Goal: Task Accomplishment & Management: Use online tool/utility

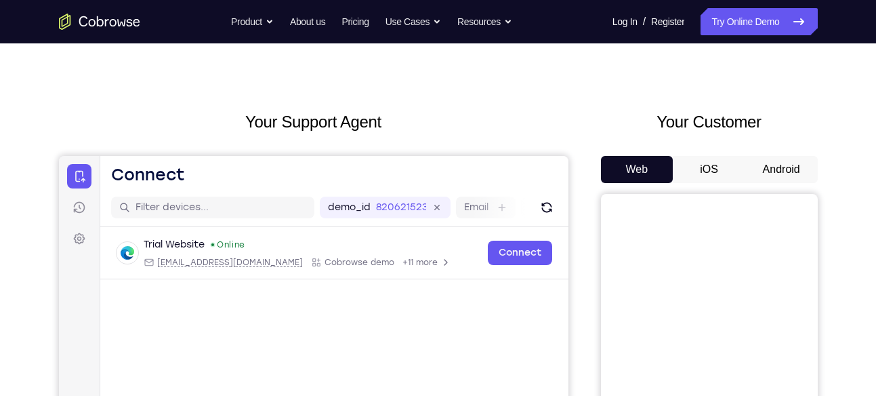
click at [772, 161] on button "Android" at bounding box center [782, 169] width 73 height 27
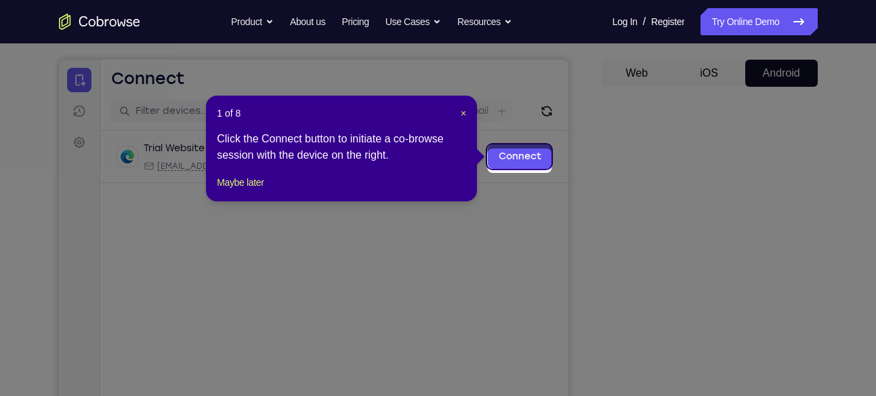
scroll to position [119, 0]
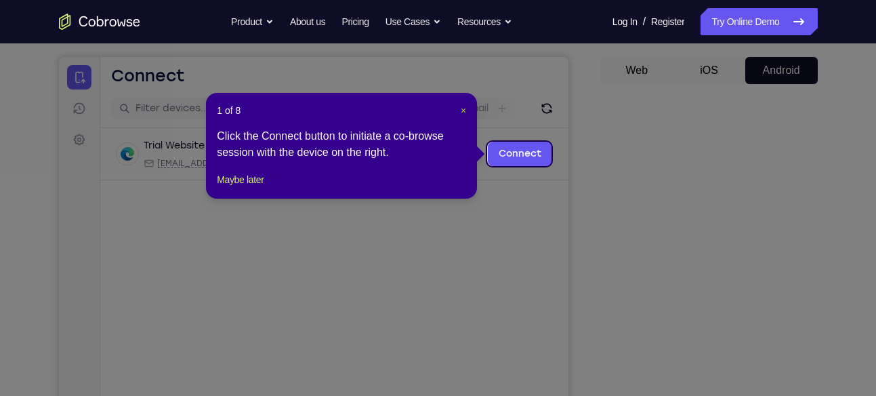
click at [462, 108] on span "×" at bounding box center [463, 110] width 5 height 11
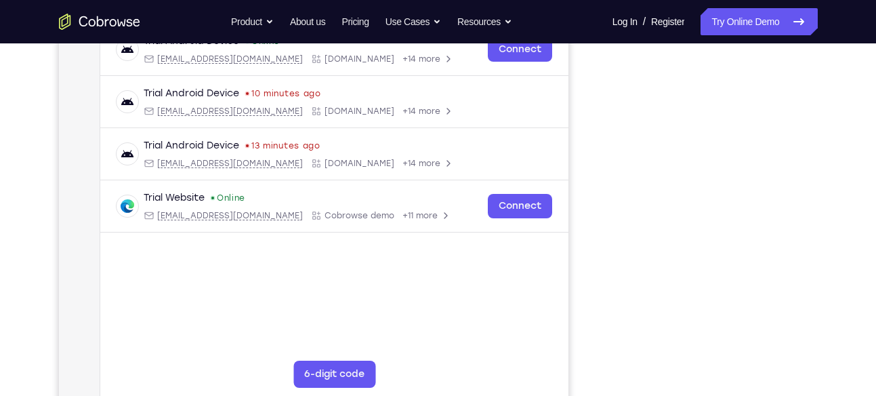
scroll to position [222, 0]
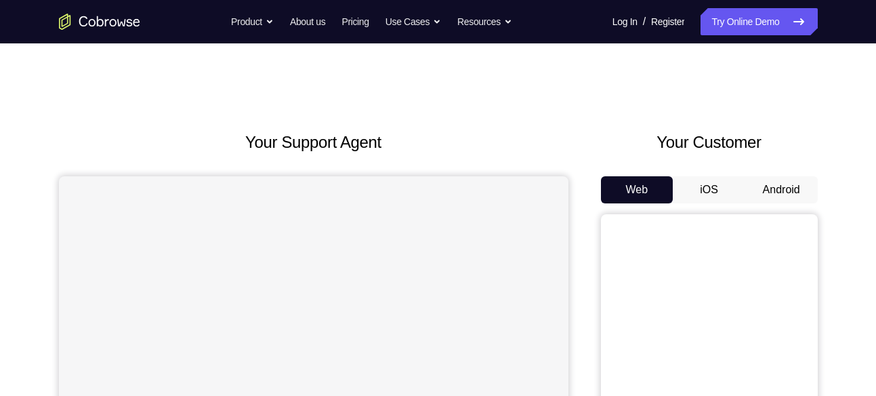
click at [775, 185] on button "Android" at bounding box center [782, 189] width 73 height 27
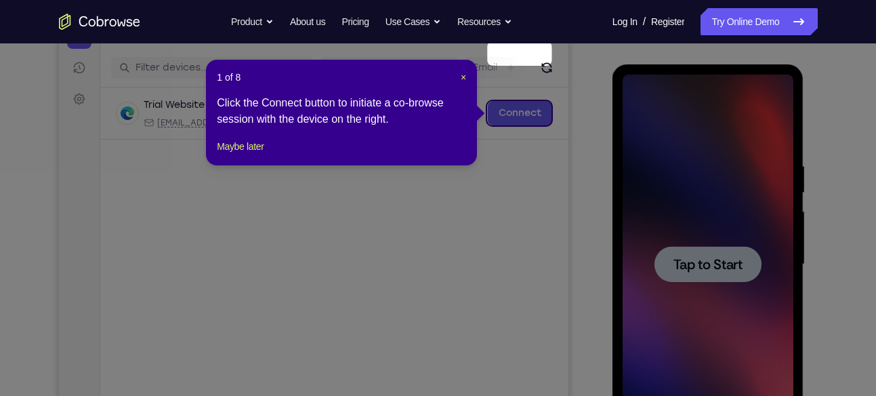
scroll to position [159, 0]
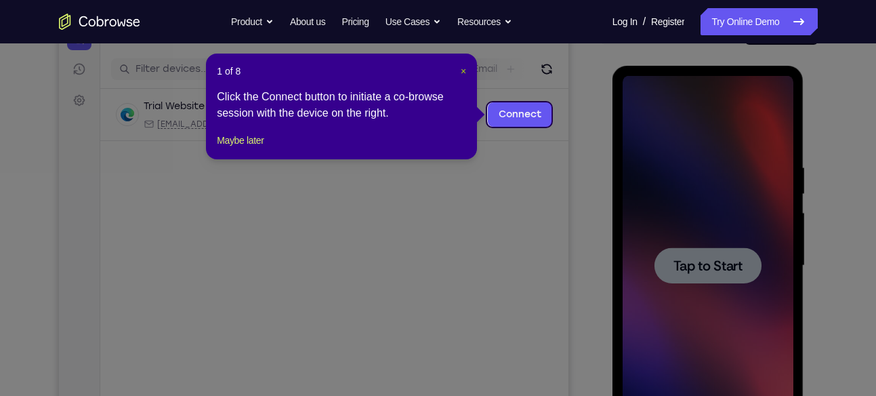
click at [466, 70] on span "×" at bounding box center [463, 71] width 5 height 11
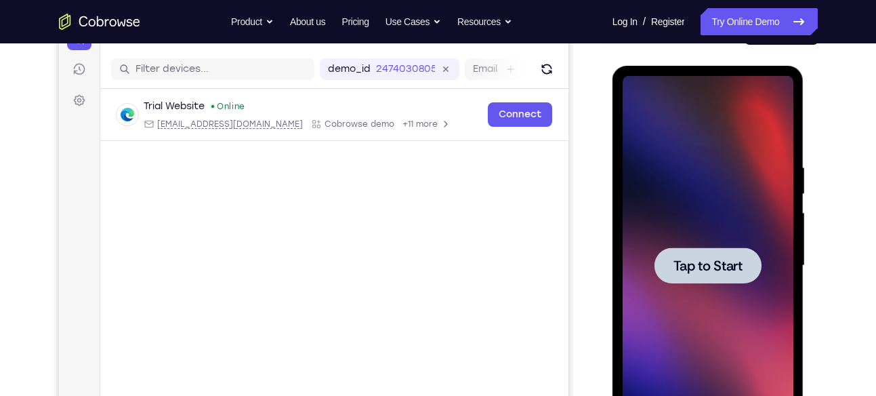
click at [685, 259] on span "Tap to Start" at bounding box center [708, 266] width 69 height 14
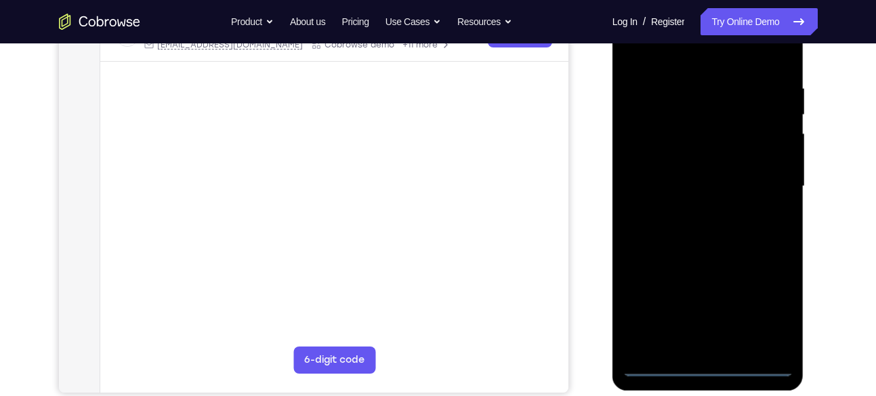
scroll to position [243, 0]
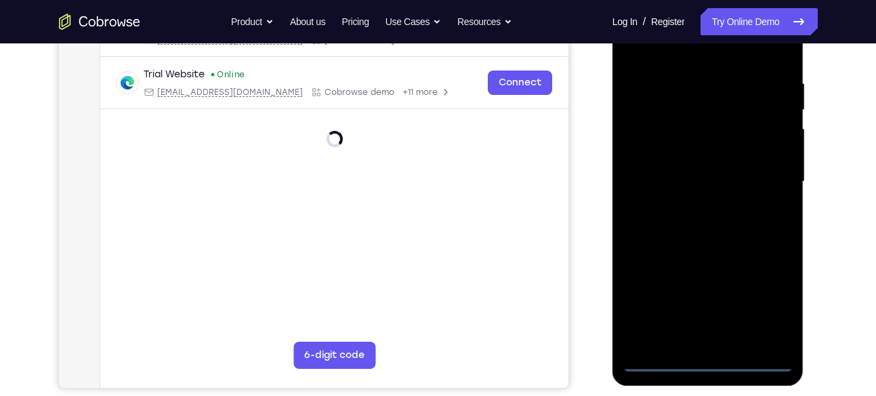
click at [710, 357] on div at bounding box center [708, 182] width 171 height 380
click at [756, 302] on div at bounding box center [708, 182] width 171 height 380
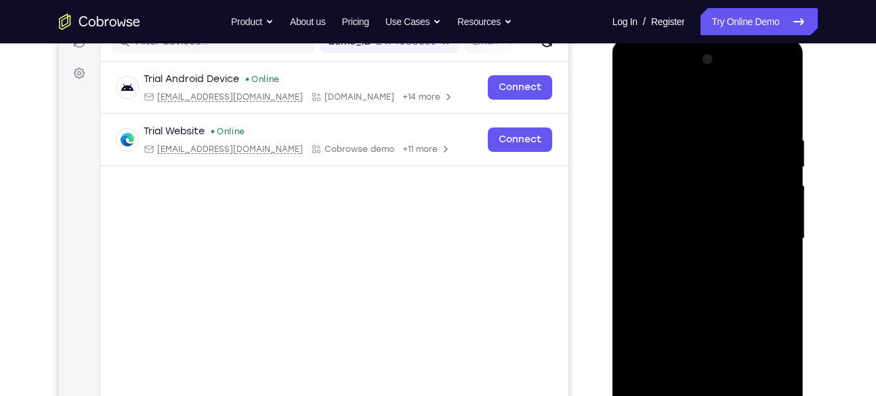
scroll to position [188, 0]
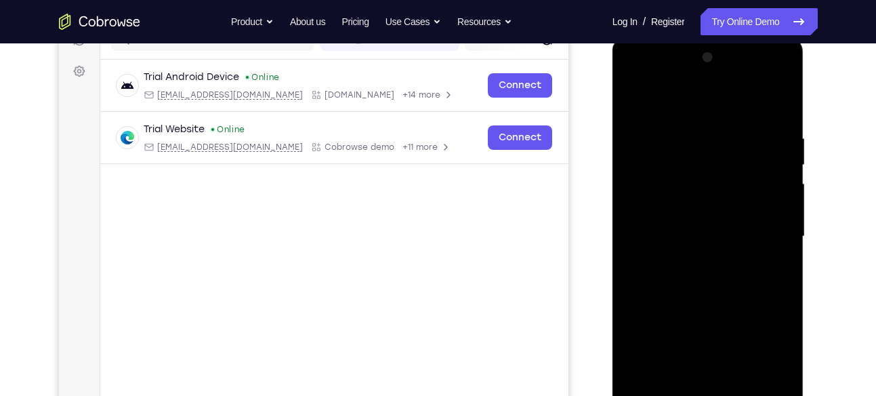
click at [637, 79] on div at bounding box center [708, 237] width 171 height 380
click at [681, 165] on div at bounding box center [708, 237] width 171 height 380
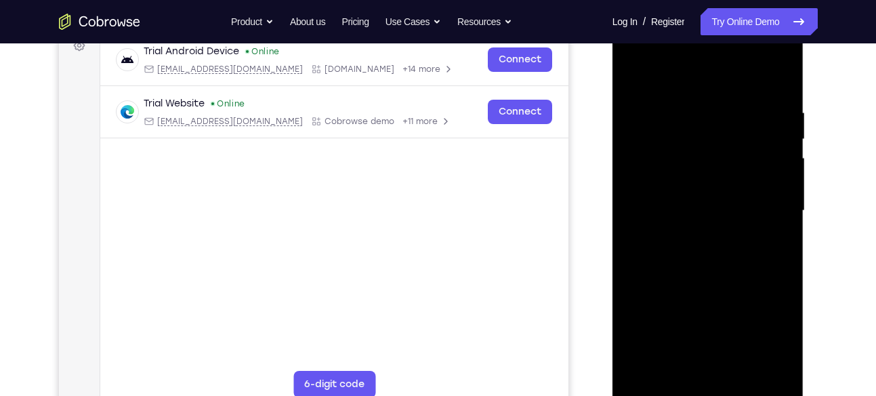
scroll to position [216, 0]
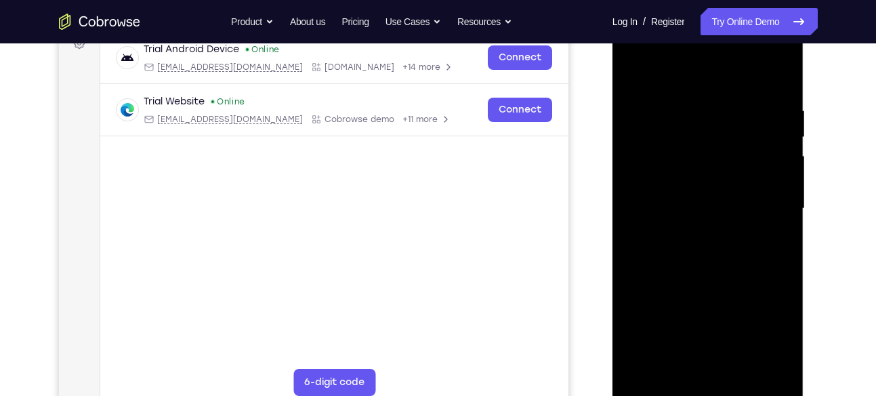
click at [672, 203] on div at bounding box center [708, 209] width 171 height 380
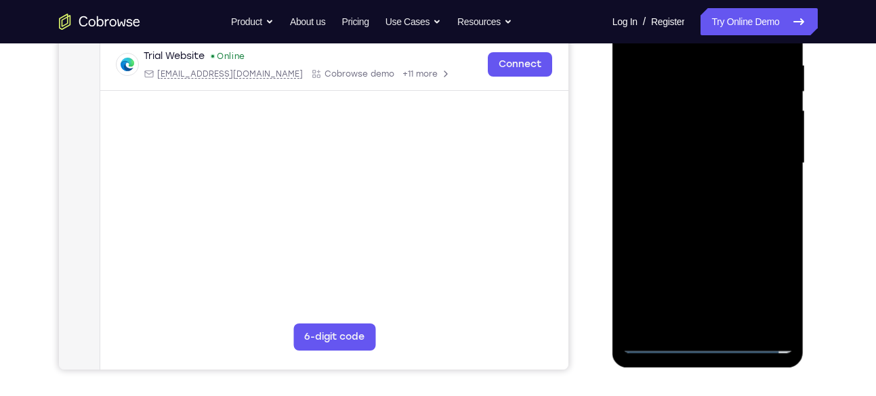
scroll to position [262, 0]
click at [712, 192] on div at bounding box center [708, 163] width 171 height 380
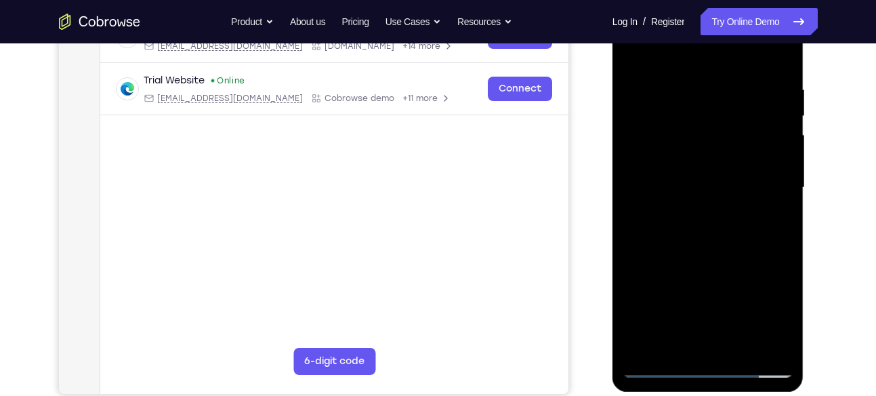
scroll to position [209, 0]
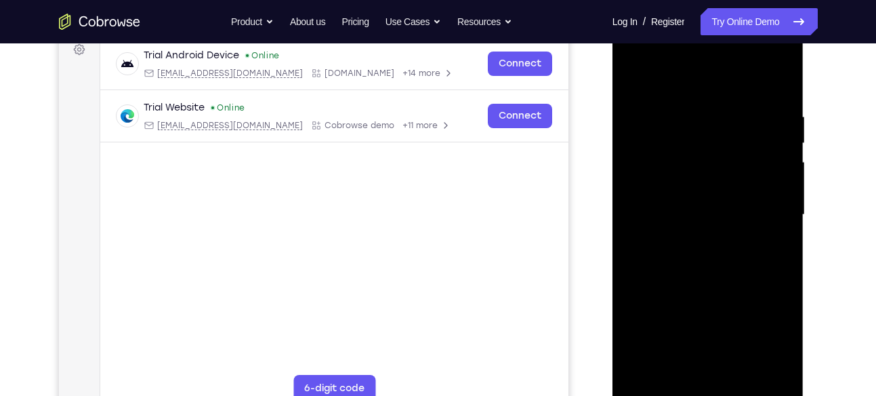
click at [634, 76] on div at bounding box center [708, 215] width 171 height 380
click at [681, 138] on div at bounding box center [708, 215] width 171 height 380
drag, startPoint x: 777, startPoint y: 273, endPoint x: 682, endPoint y: 276, distance: 94.2
click at [682, 276] on div at bounding box center [708, 215] width 171 height 380
click at [783, 274] on div at bounding box center [708, 215] width 171 height 380
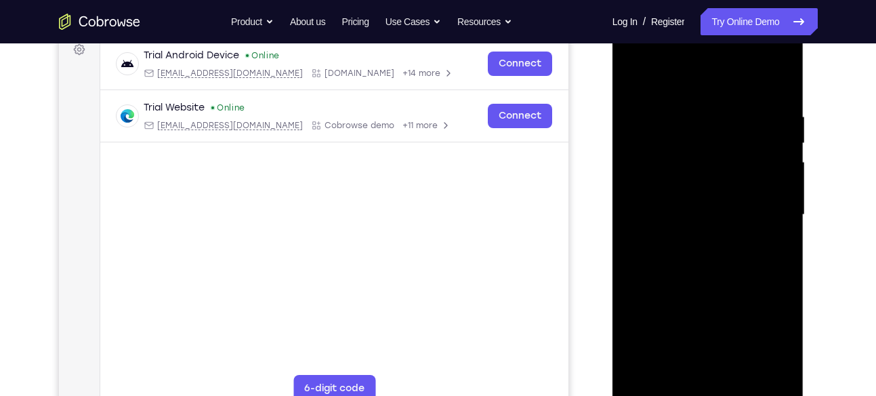
click at [785, 272] on div at bounding box center [708, 215] width 171 height 380
drag, startPoint x: 721, startPoint y: 299, endPoint x: 689, endPoint y: 121, distance: 180.4
click at [689, 121] on div at bounding box center [708, 215] width 171 height 380
drag, startPoint x: 733, startPoint y: 302, endPoint x: 724, endPoint y: 184, distance: 118.2
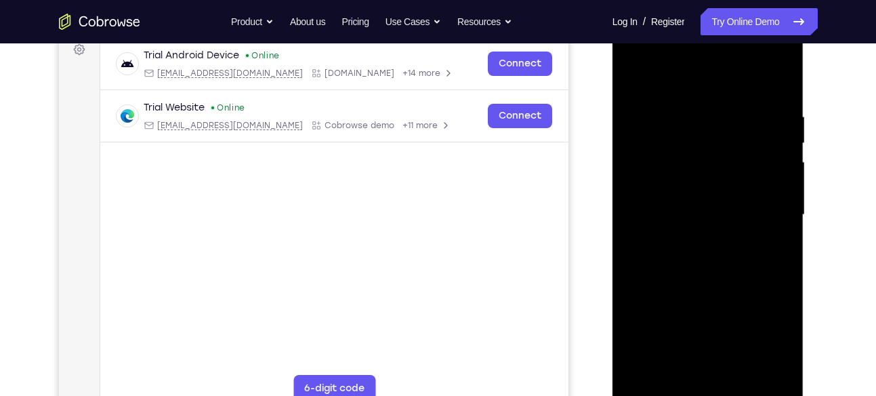
click at [724, 184] on div at bounding box center [708, 215] width 171 height 380
click at [759, 296] on div at bounding box center [708, 215] width 171 height 380
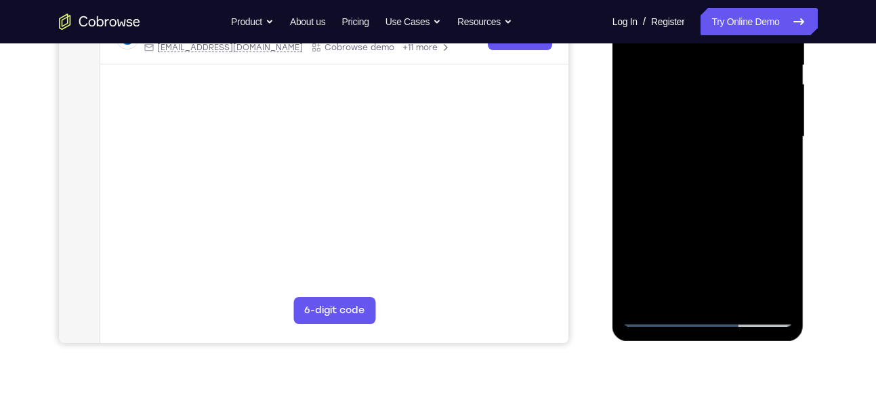
scroll to position [287, 0]
drag, startPoint x: 737, startPoint y: 167, endPoint x: 715, endPoint y: 66, distance: 102.8
click at [715, 66] on div at bounding box center [708, 138] width 171 height 380
click at [663, 106] on div at bounding box center [708, 138] width 171 height 380
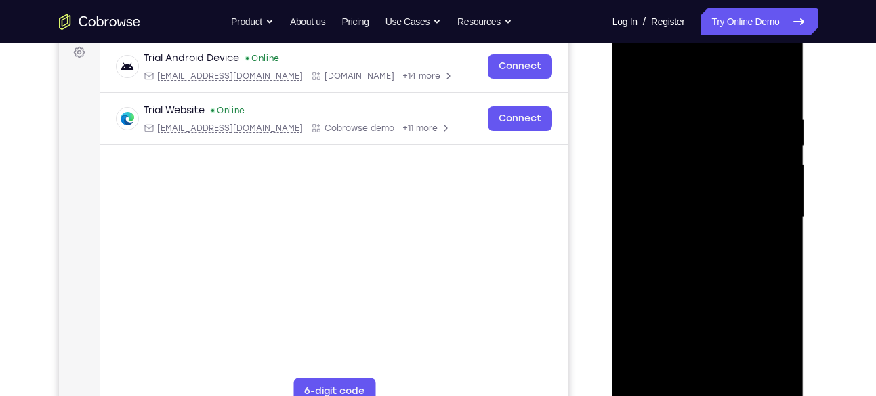
click at [666, 134] on div at bounding box center [708, 218] width 171 height 380
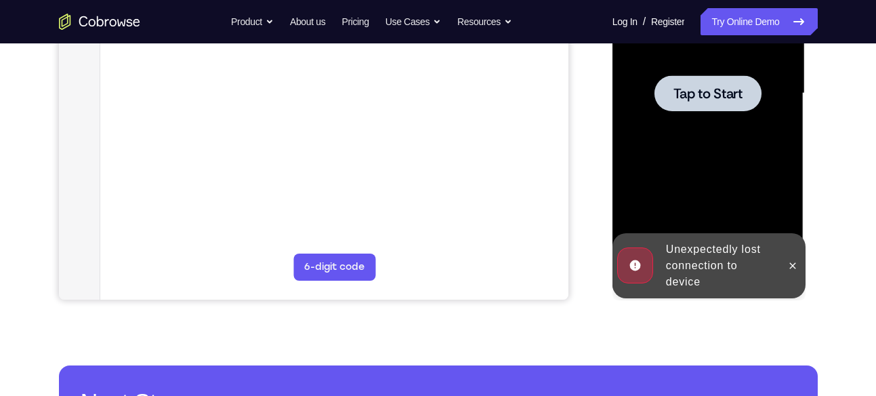
scroll to position [330, 0]
